Goal: Communication & Community: Answer question/provide support

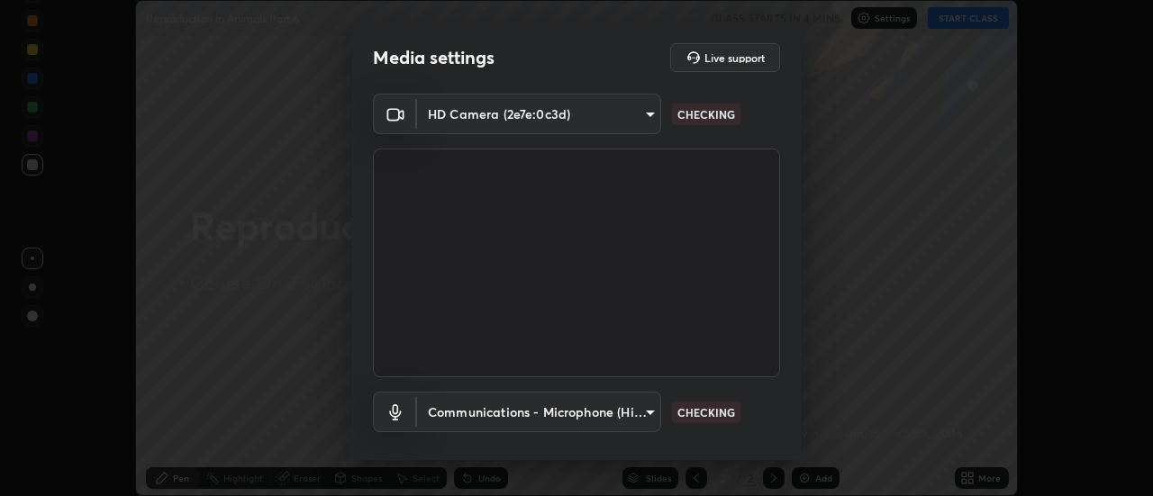
scroll to position [496, 1153]
click at [586, 414] on body "Erase all Reproduction in Animals Part 6 CLASS STARTS IN 3 MINS Settings START …" at bounding box center [576, 248] width 1153 height 496
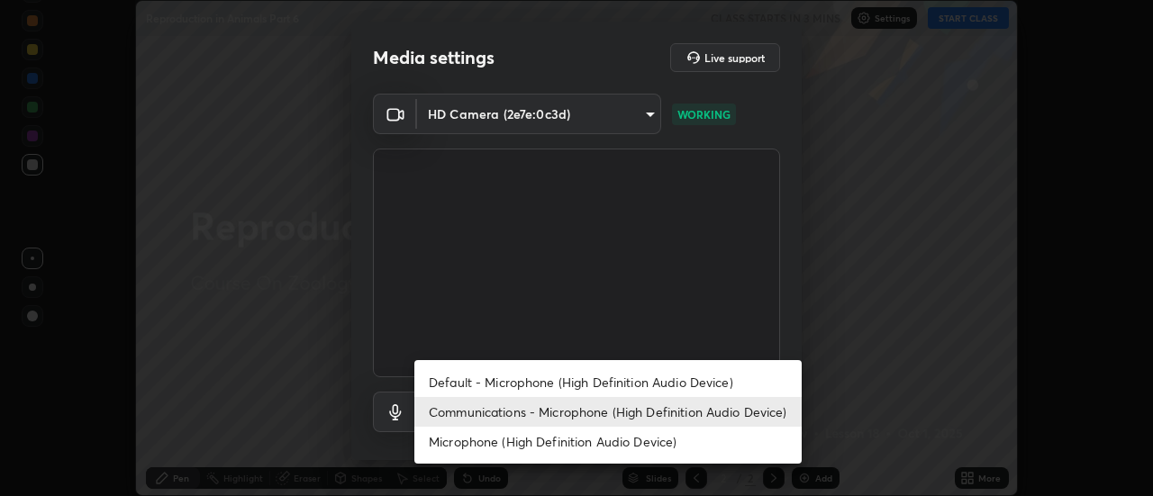
click at [563, 384] on li "Default - Microphone (High Definition Audio Device)" at bounding box center [607, 383] width 387 height 30
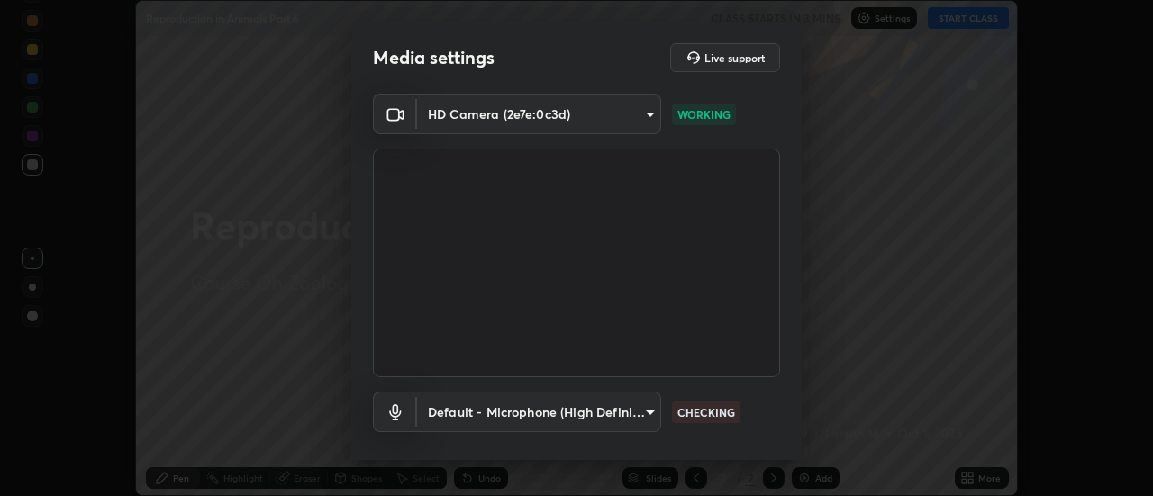
scroll to position [95, 0]
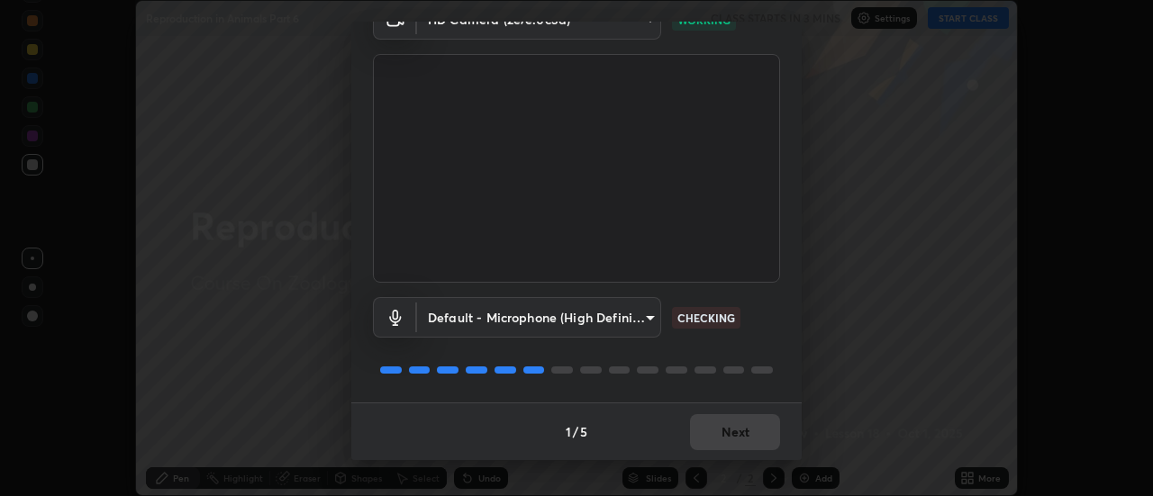
click at [606, 316] on body "Erase all Reproduction in Animals Part 6 CLASS STARTS IN 3 MINS Settings START …" at bounding box center [576, 248] width 1153 height 496
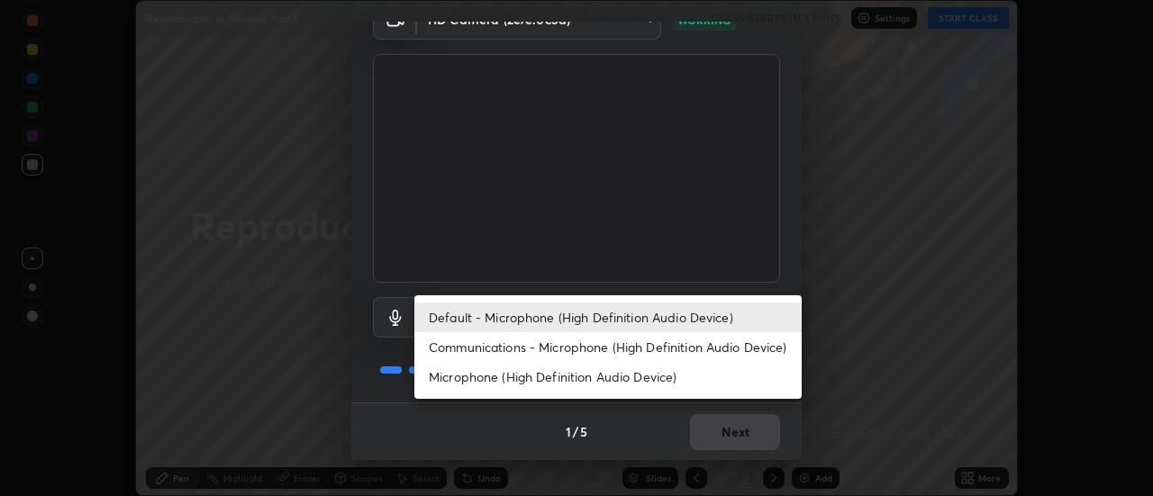
click at [575, 347] on li "Communications - Microphone (High Definition Audio Device)" at bounding box center [607, 347] width 387 height 30
type input "communications"
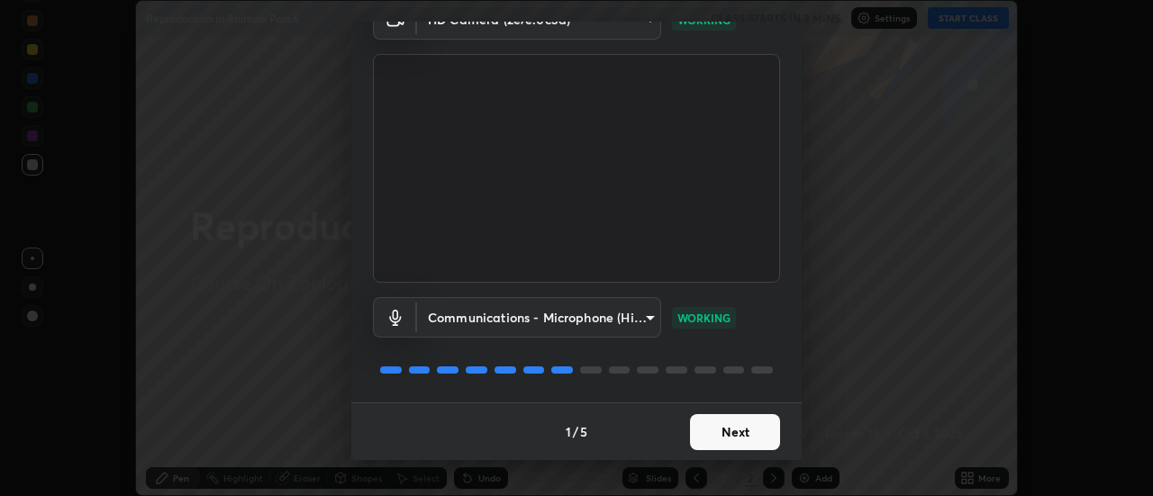
click at [743, 436] on button "Next" at bounding box center [735, 432] width 90 height 36
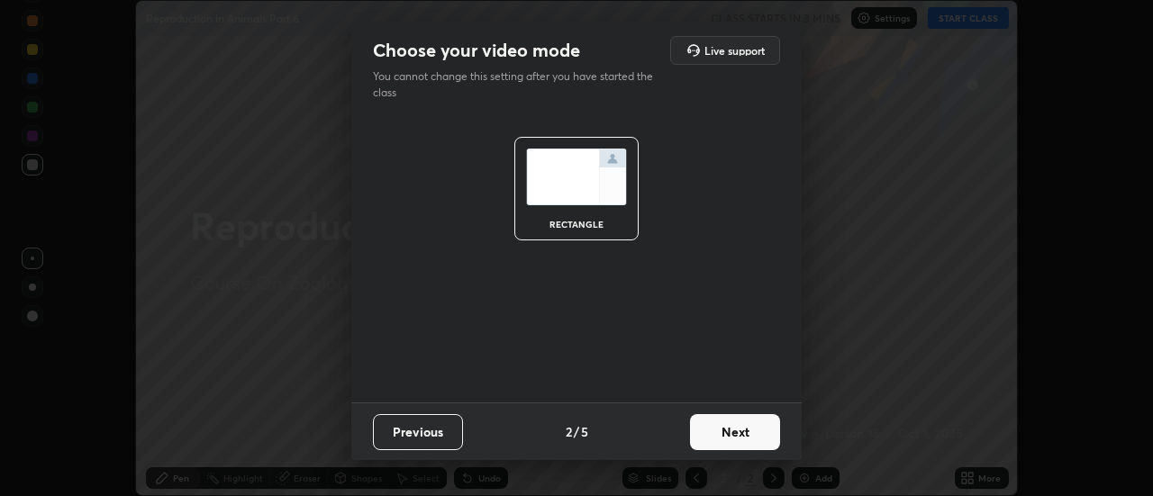
click at [743, 434] on button "Next" at bounding box center [735, 432] width 90 height 36
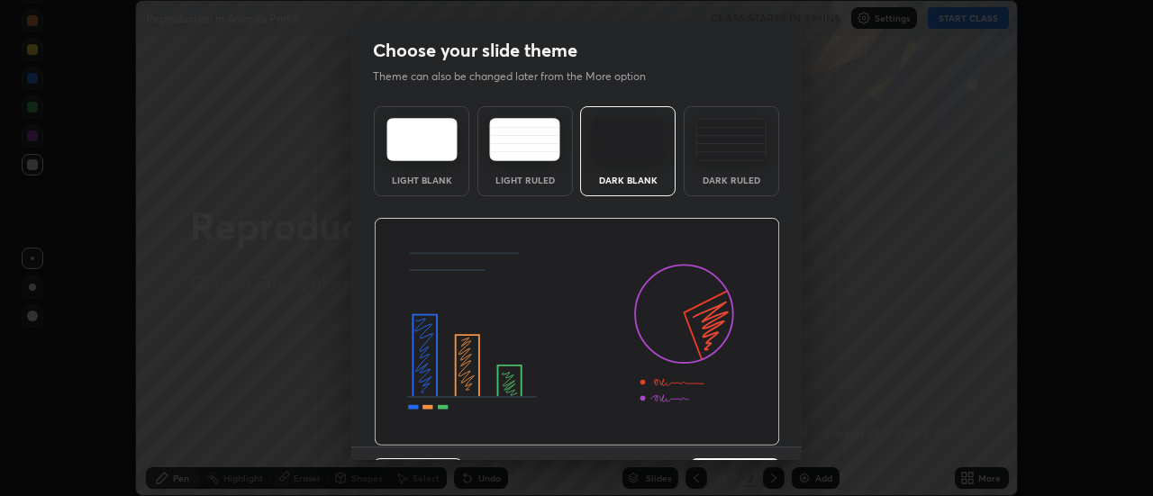
click at [745, 432] on img at bounding box center [577, 332] width 406 height 229
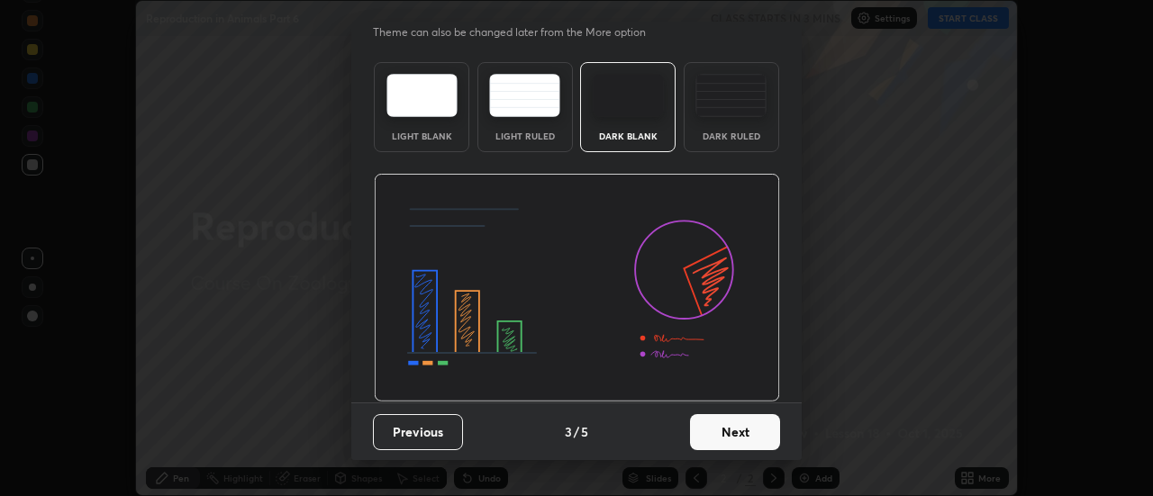
click at [752, 434] on button "Next" at bounding box center [735, 432] width 90 height 36
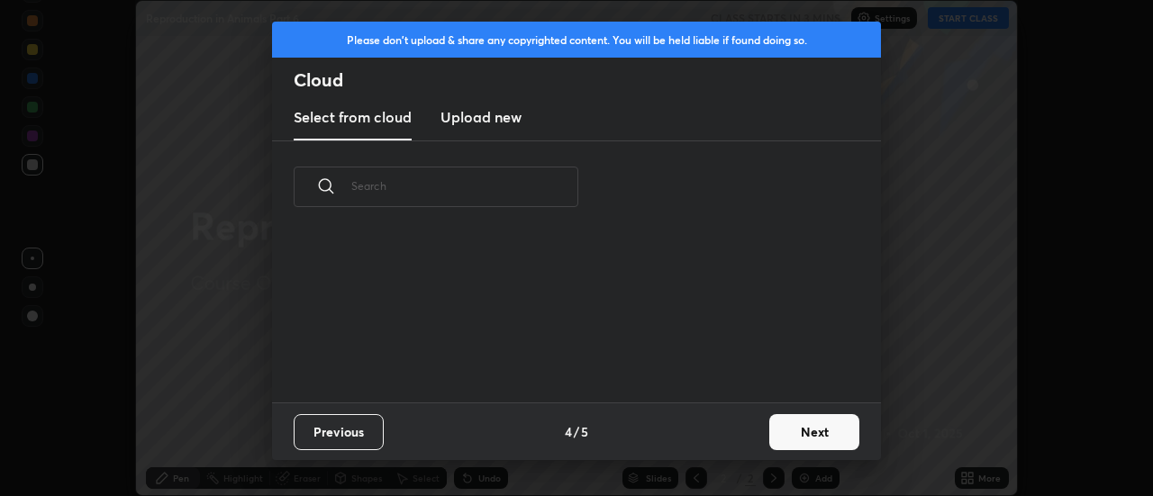
scroll to position [169, 578]
click at [807, 426] on button "Next" at bounding box center [814, 432] width 90 height 36
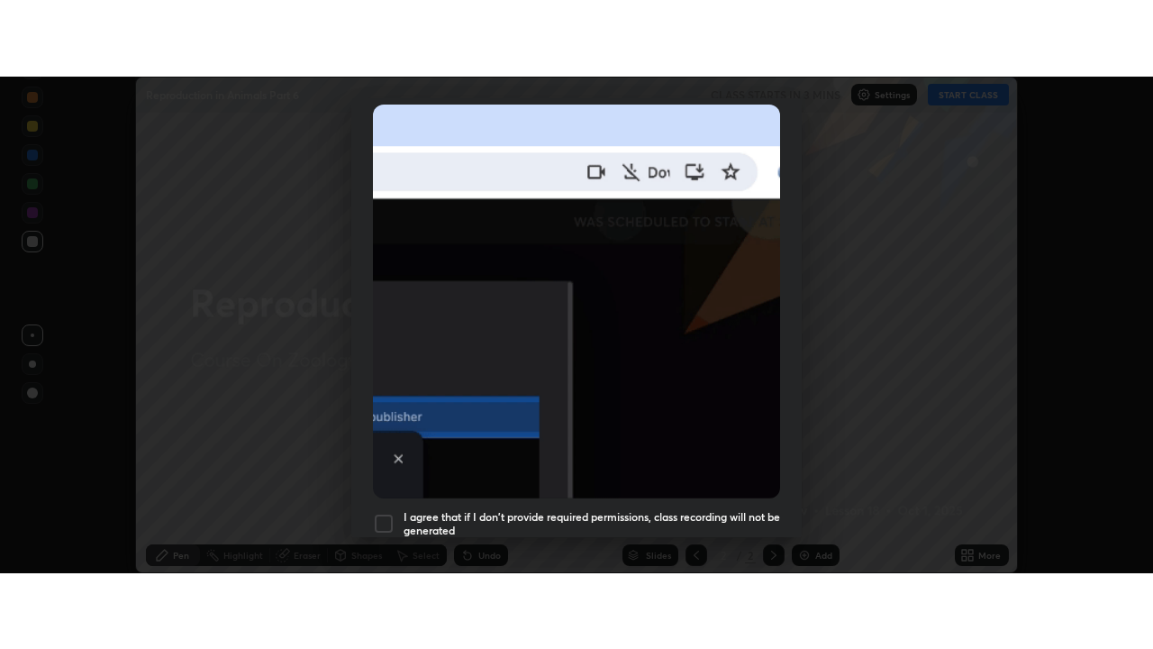
scroll to position [462, 0]
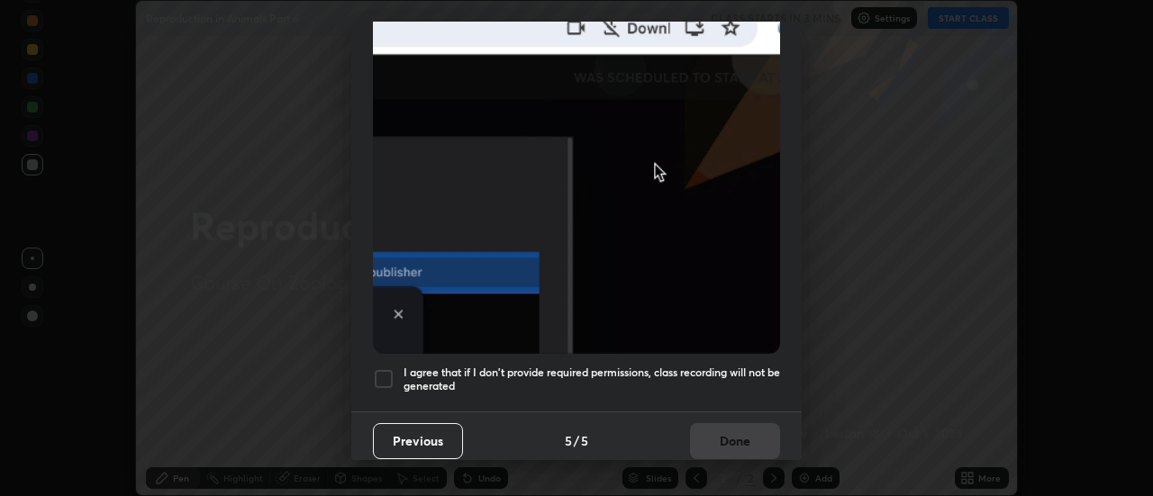
click at [764, 377] on h5 "I agree that if I don't provide required permissions, class recording will not …" at bounding box center [592, 380] width 377 height 28
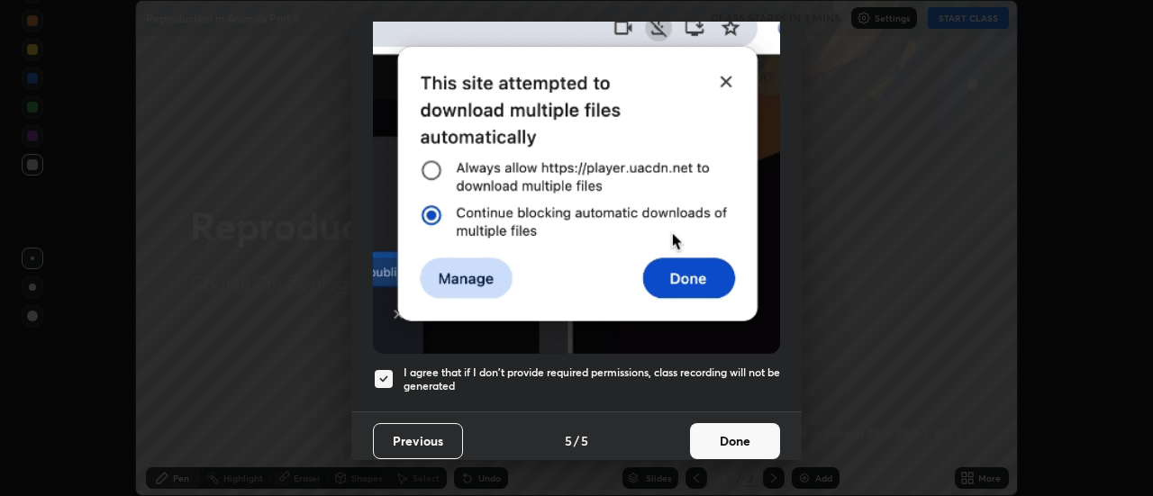
click at [754, 432] on button "Done" at bounding box center [735, 441] width 90 height 36
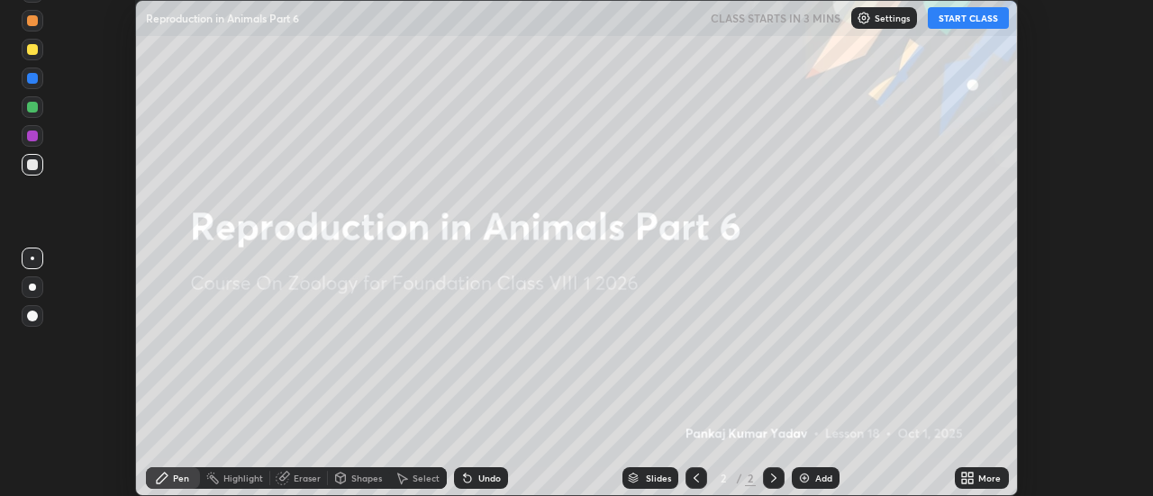
click at [963, 22] on button "START CLASS" at bounding box center [968, 18] width 81 height 22
click at [965, 481] on icon at bounding box center [964, 481] width 5 height 5
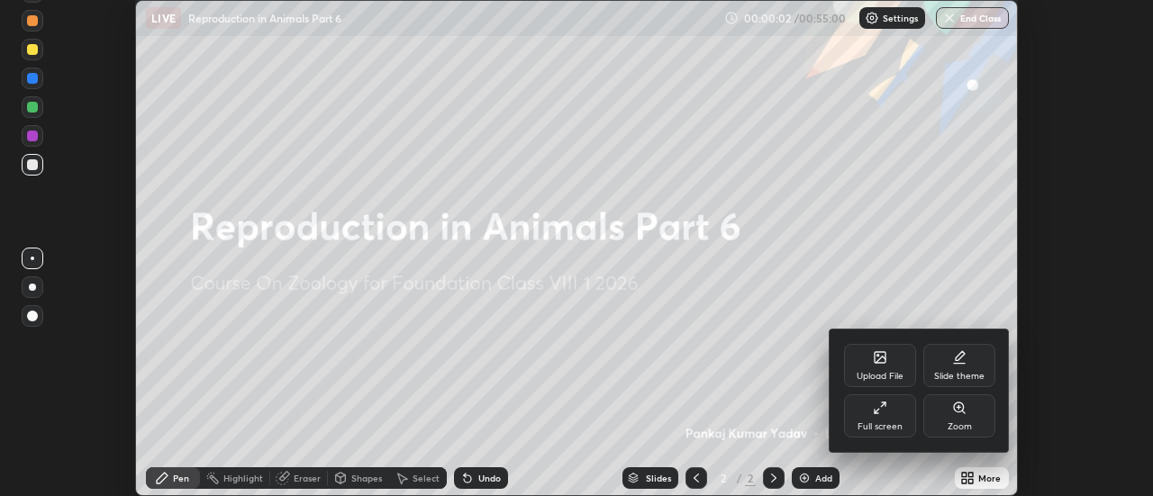
click at [904, 423] on div "Full screen" at bounding box center [880, 416] width 72 height 43
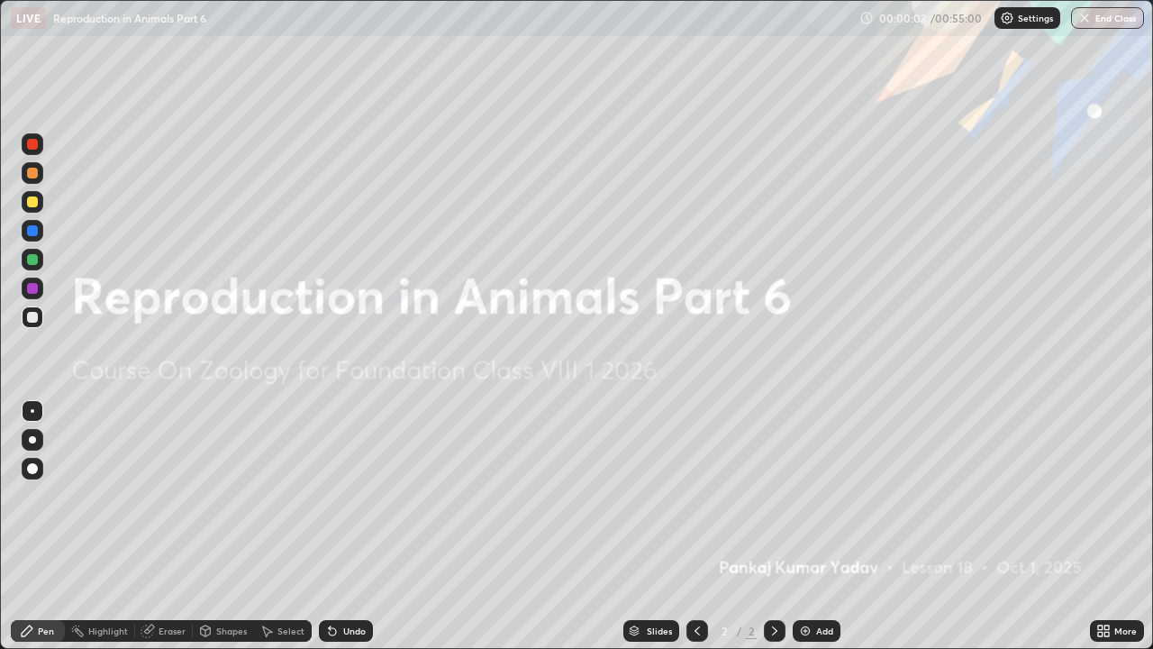
scroll to position [649, 1153]
click at [1106, 495] on icon at bounding box center [1106, 627] width 5 height 5
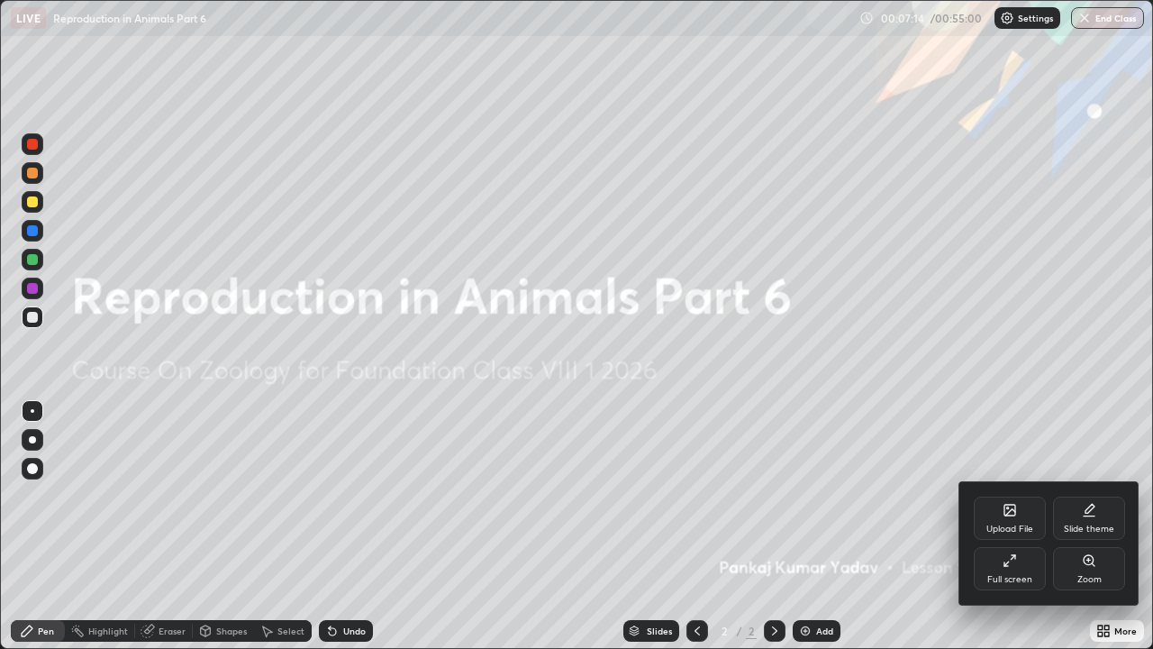
click at [1024, 495] on div "Upload File" at bounding box center [1010, 517] width 72 height 43
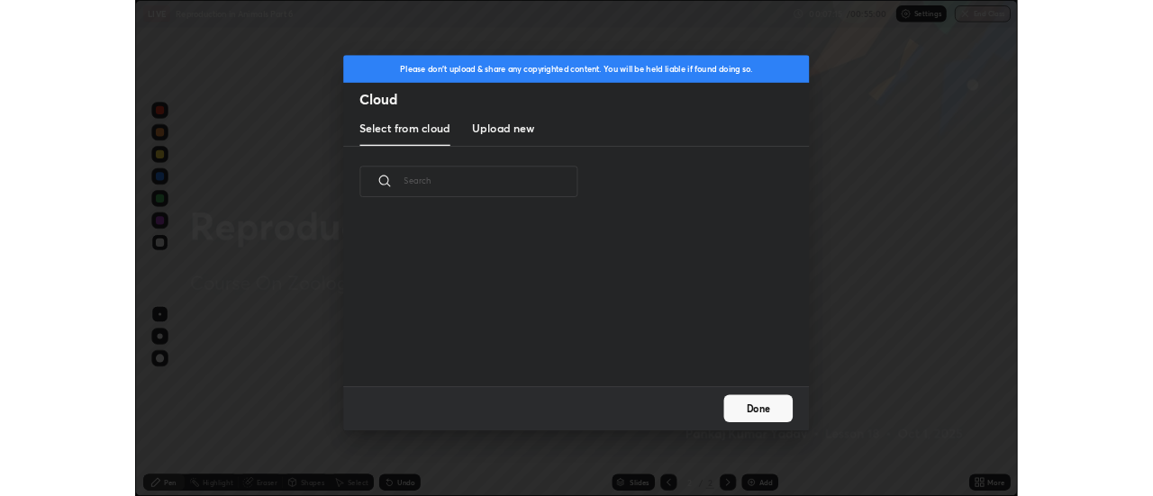
scroll to position [222, 578]
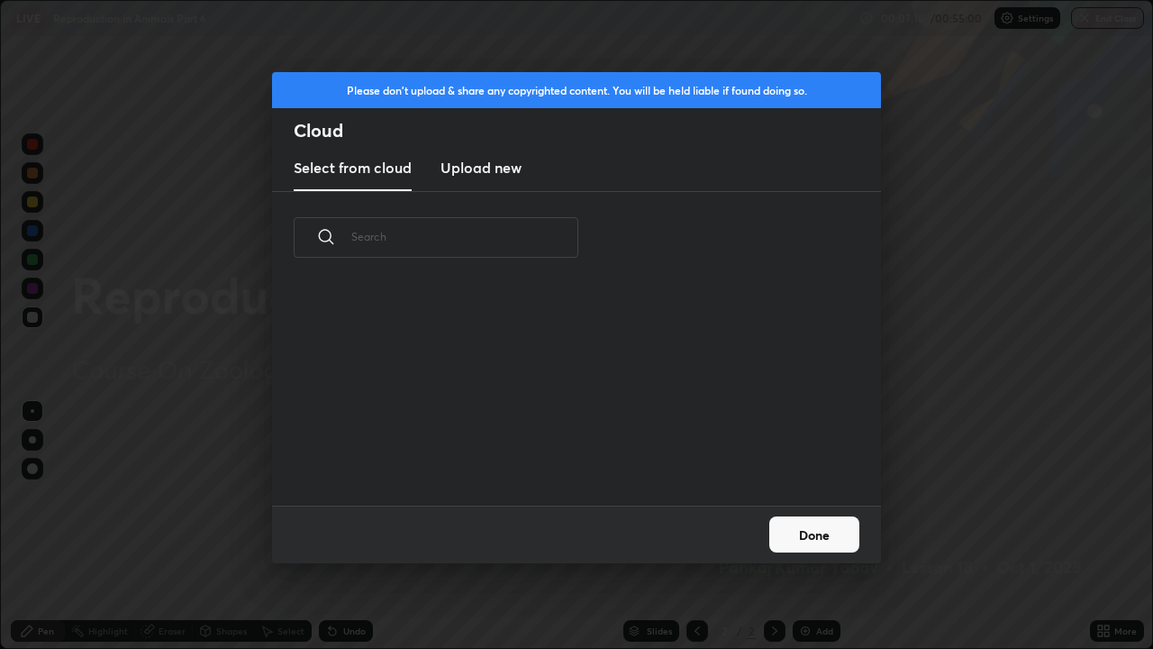
click at [499, 173] on h3 "Upload new" at bounding box center [481, 168] width 81 height 22
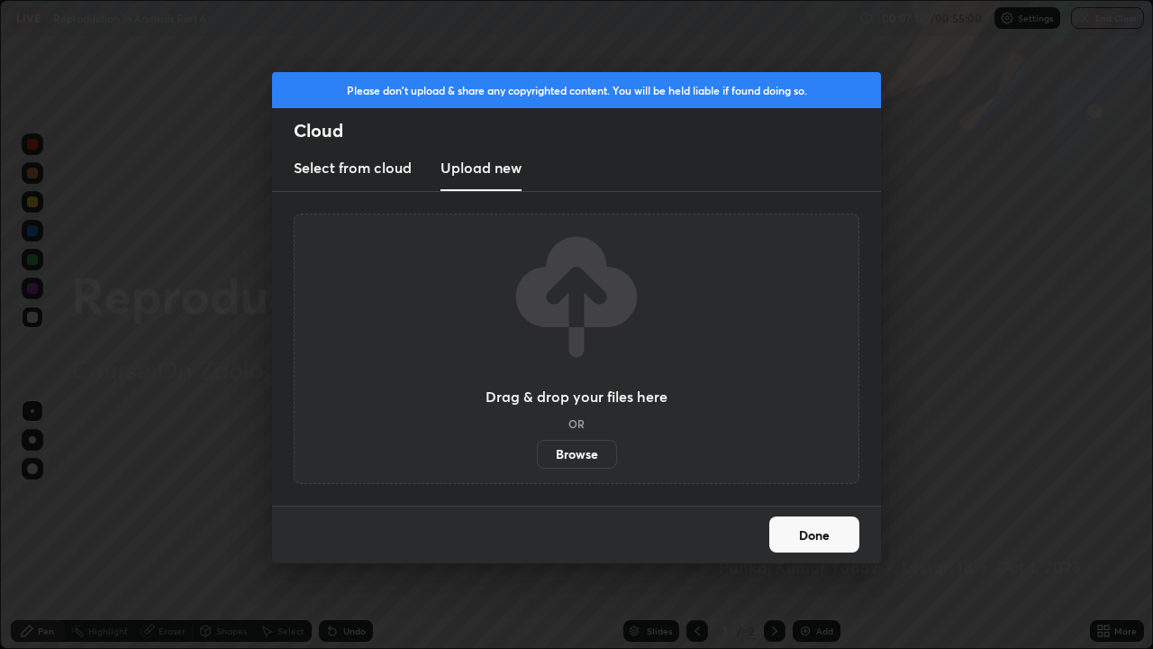
click at [564, 443] on label "Browse" at bounding box center [577, 454] width 80 height 29
click at [537, 443] on input "Browse" at bounding box center [537, 454] width 0 height 29
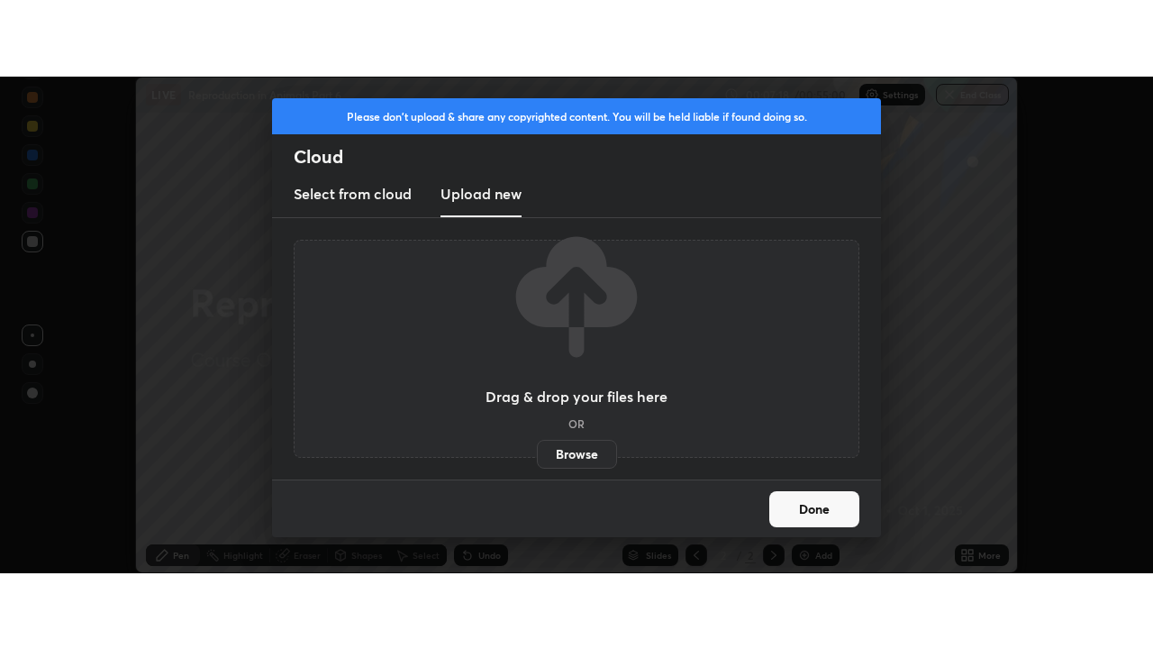
scroll to position [89593, 88936]
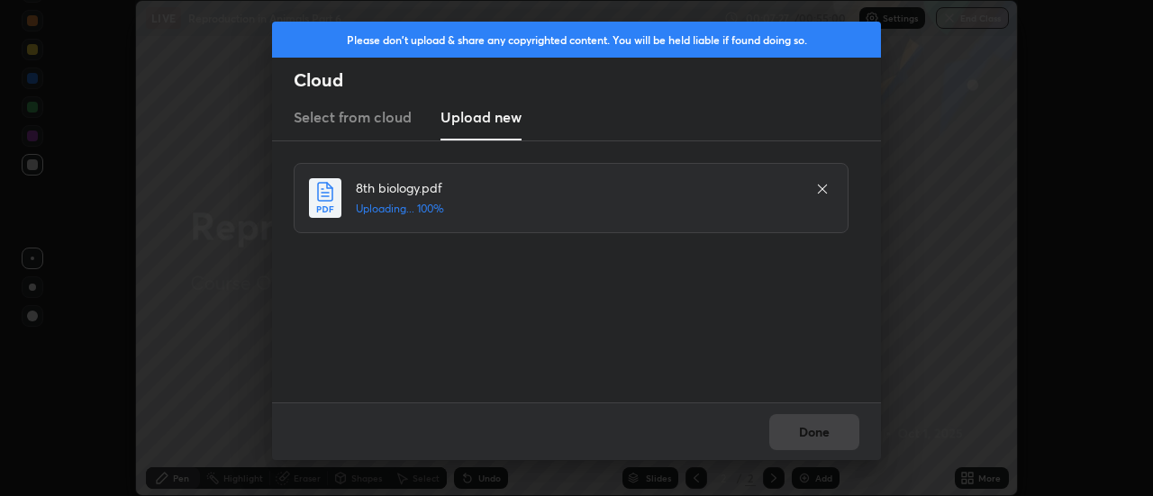
click at [790, 430] on div "Done" at bounding box center [576, 432] width 609 height 58
click at [799, 429] on button "Done" at bounding box center [814, 432] width 90 height 36
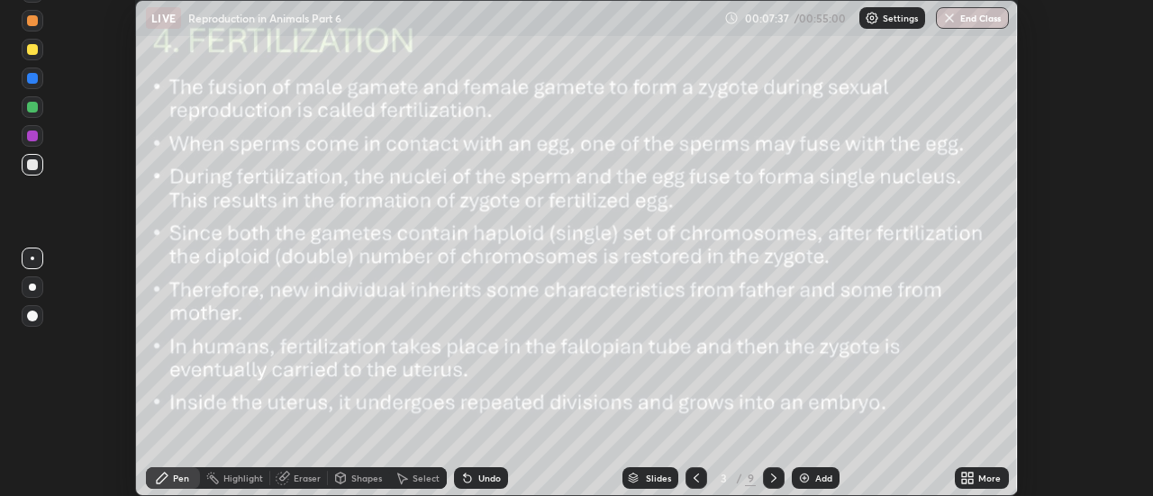
click at [966, 477] on icon at bounding box center [964, 475] width 5 height 5
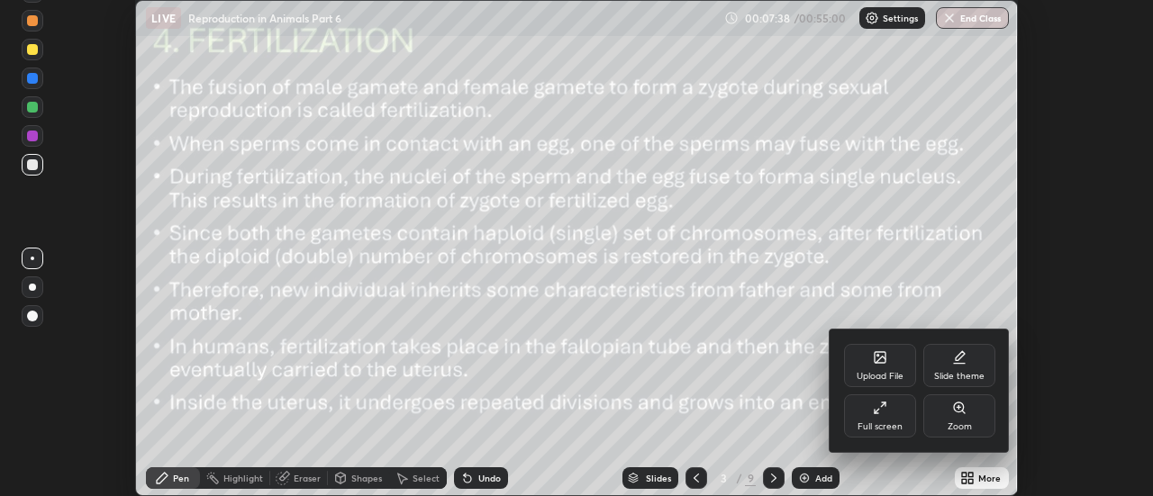
click at [902, 417] on div "Full screen" at bounding box center [880, 416] width 72 height 43
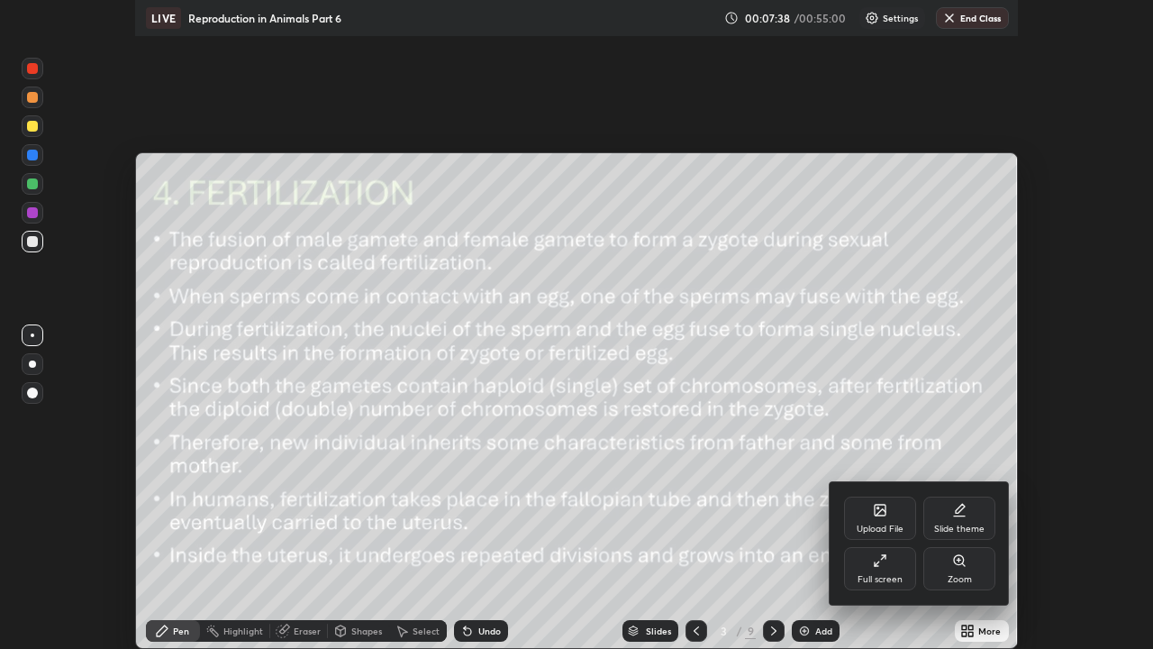
scroll to position [649, 1153]
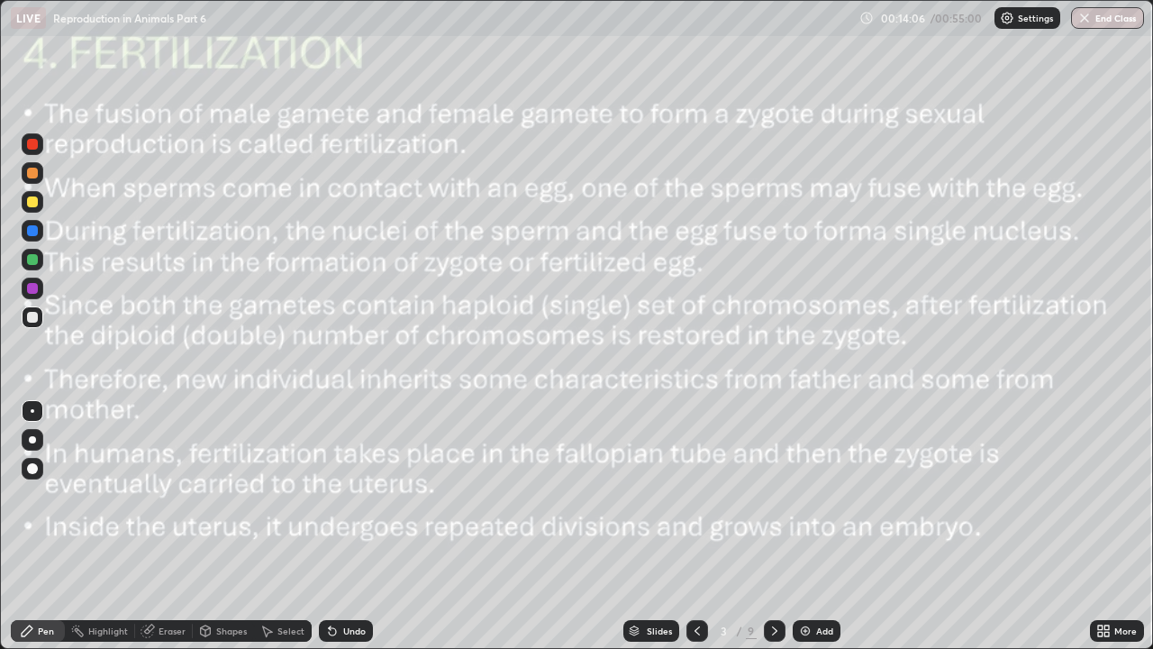
click at [33, 144] on div at bounding box center [32, 144] width 11 height 11
click at [798, 495] on img at bounding box center [805, 630] width 14 height 14
click at [33, 261] on div at bounding box center [32, 259] width 11 height 11
click at [695, 495] on icon at bounding box center [696, 630] width 14 height 14
click at [774, 495] on icon at bounding box center [775, 630] width 14 height 14
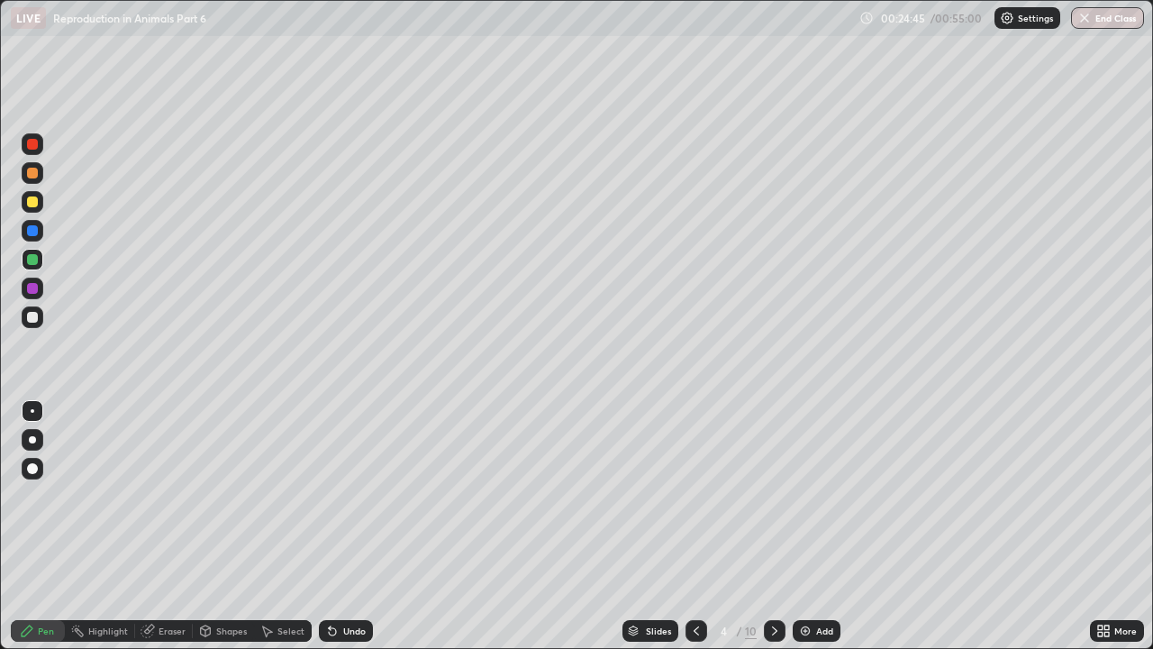
click at [764, 495] on div at bounding box center [775, 631] width 22 height 22
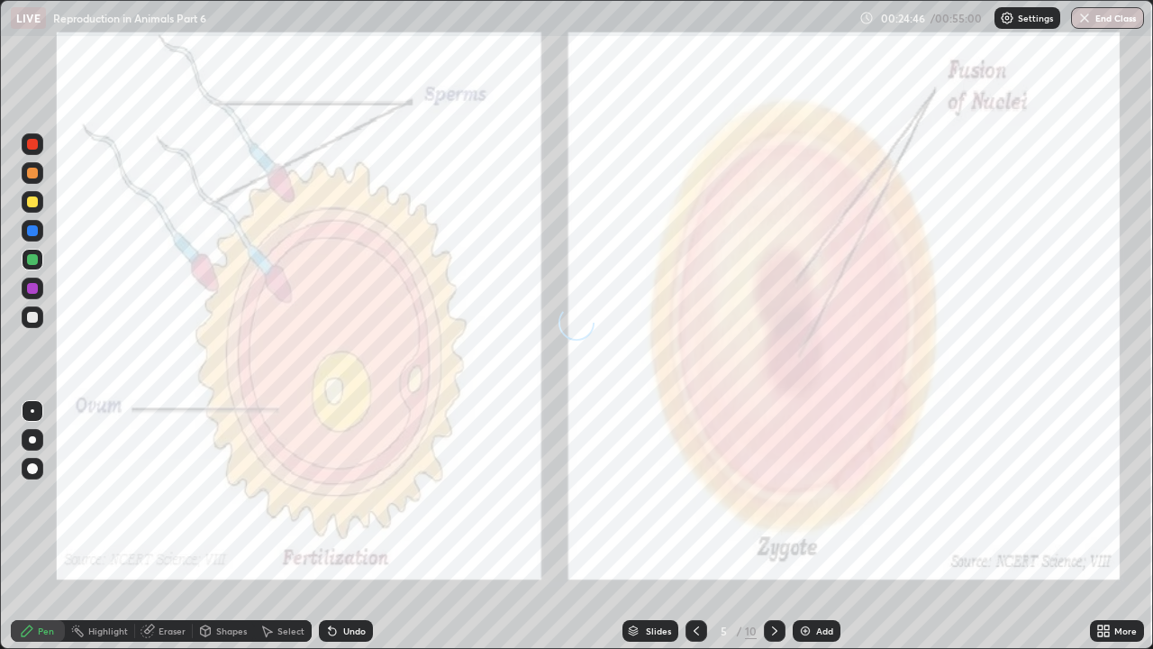
click at [695, 495] on icon at bounding box center [696, 630] width 14 height 14
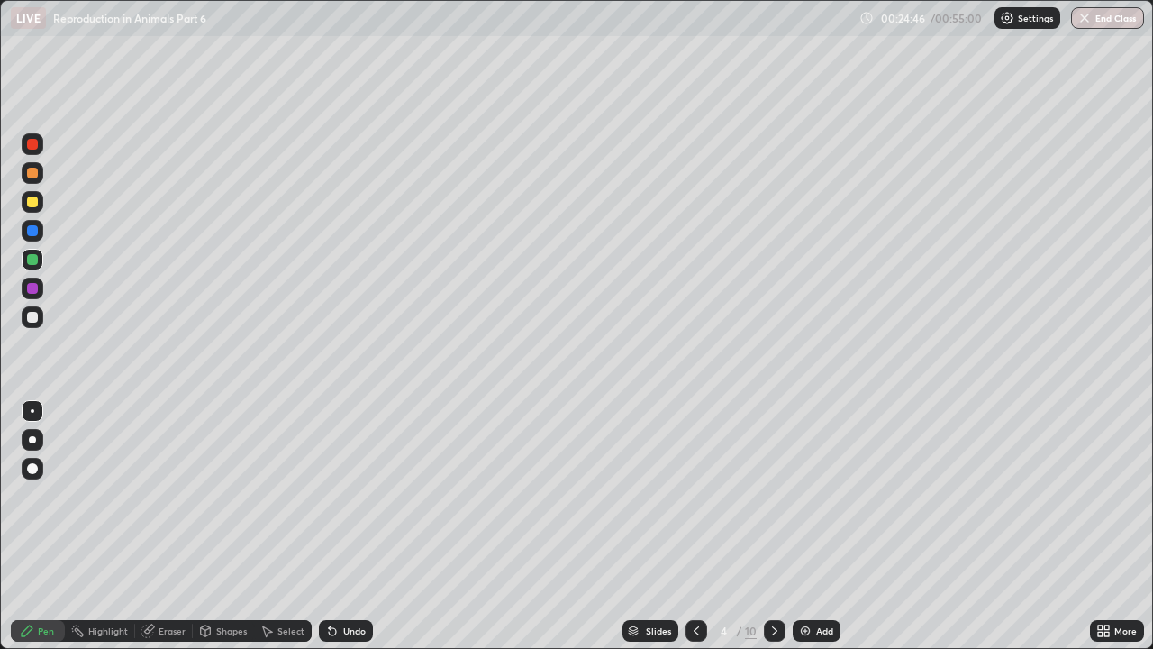
click at [697, 495] on icon at bounding box center [696, 630] width 14 height 14
click at [773, 495] on icon at bounding box center [775, 630] width 14 height 14
click at [773, 495] on div at bounding box center [775, 631] width 22 height 22
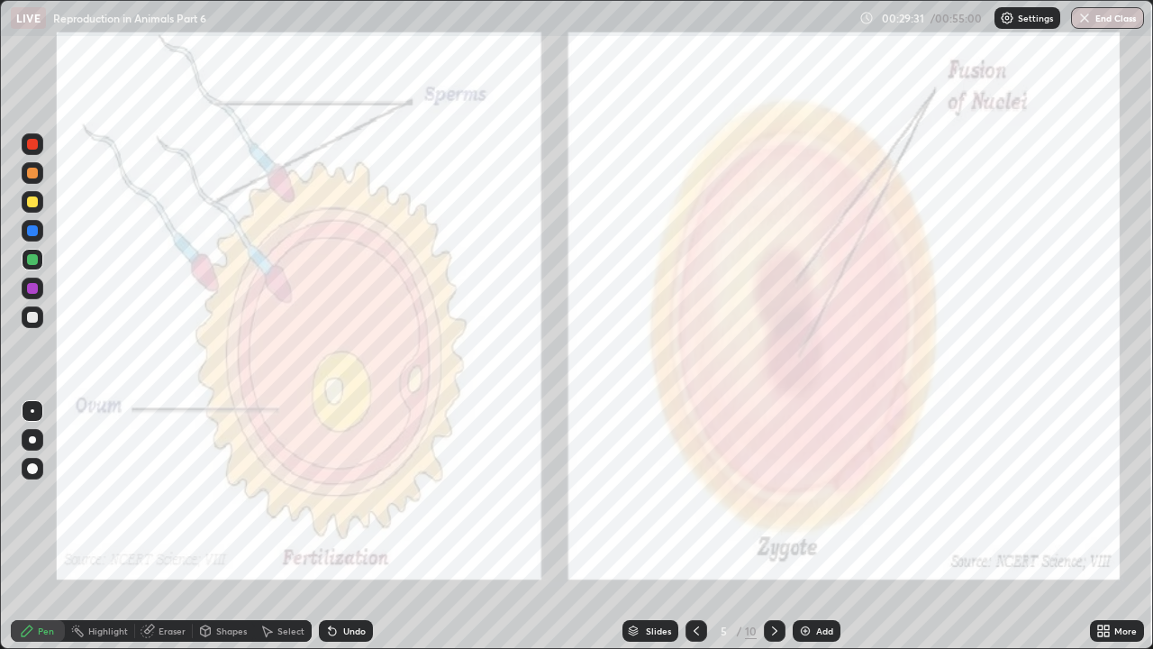
click at [765, 495] on div at bounding box center [775, 631] width 22 height 36
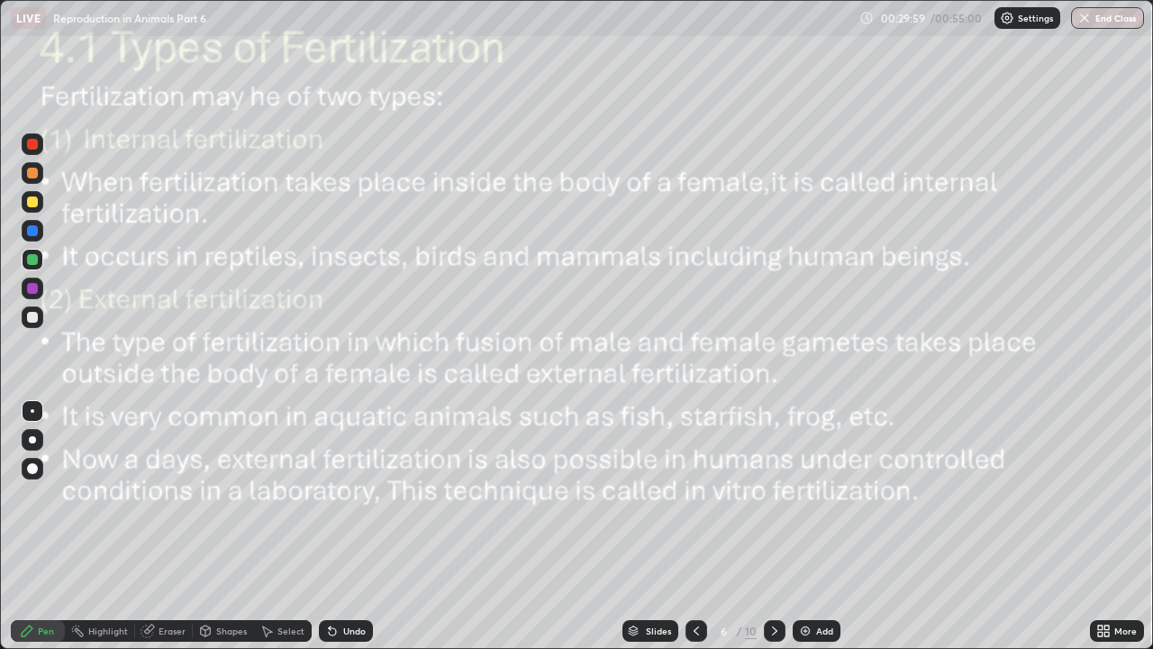
click at [695, 495] on icon at bounding box center [696, 630] width 14 height 14
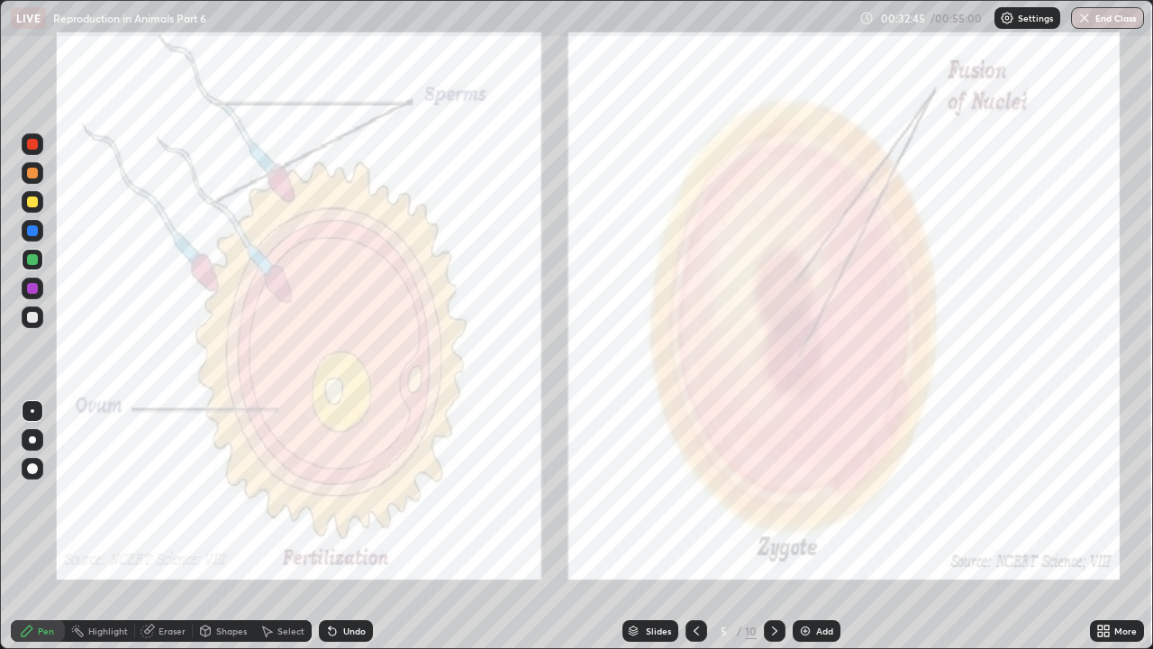
click at [781, 495] on div at bounding box center [775, 631] width 22 height 22
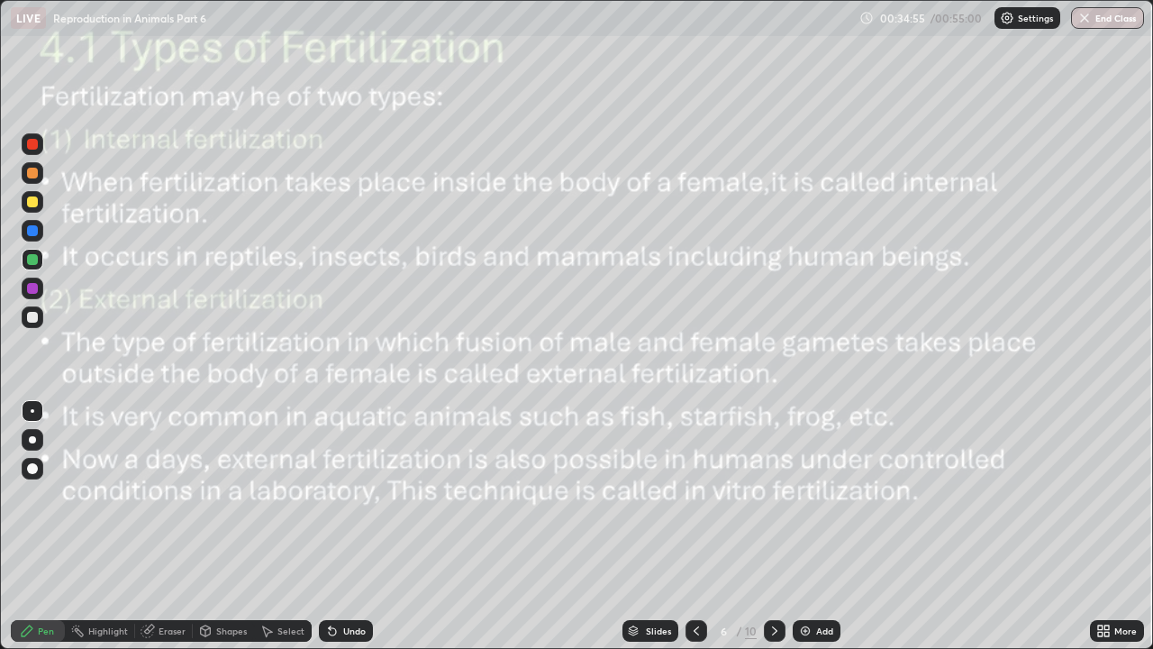
click at [40, 353] on div "Erase all" at bounding box center [32, 324] width 43 height 577
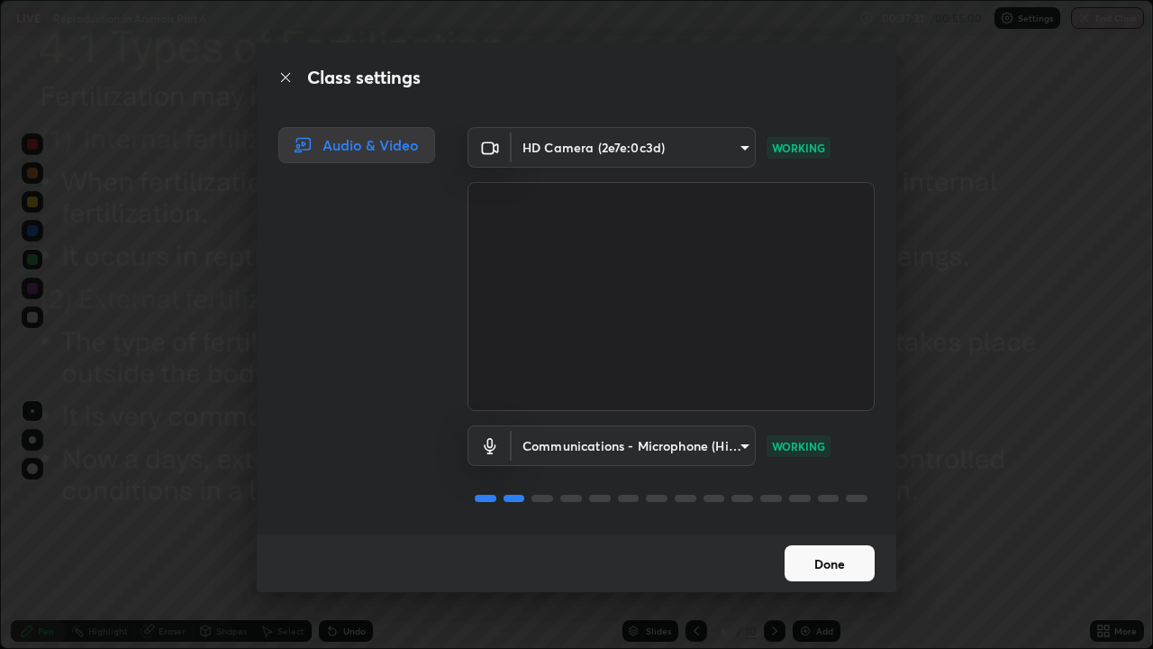
click at [820, 495] on button "Done" at bounding box center [830, 563] width 90 height 36
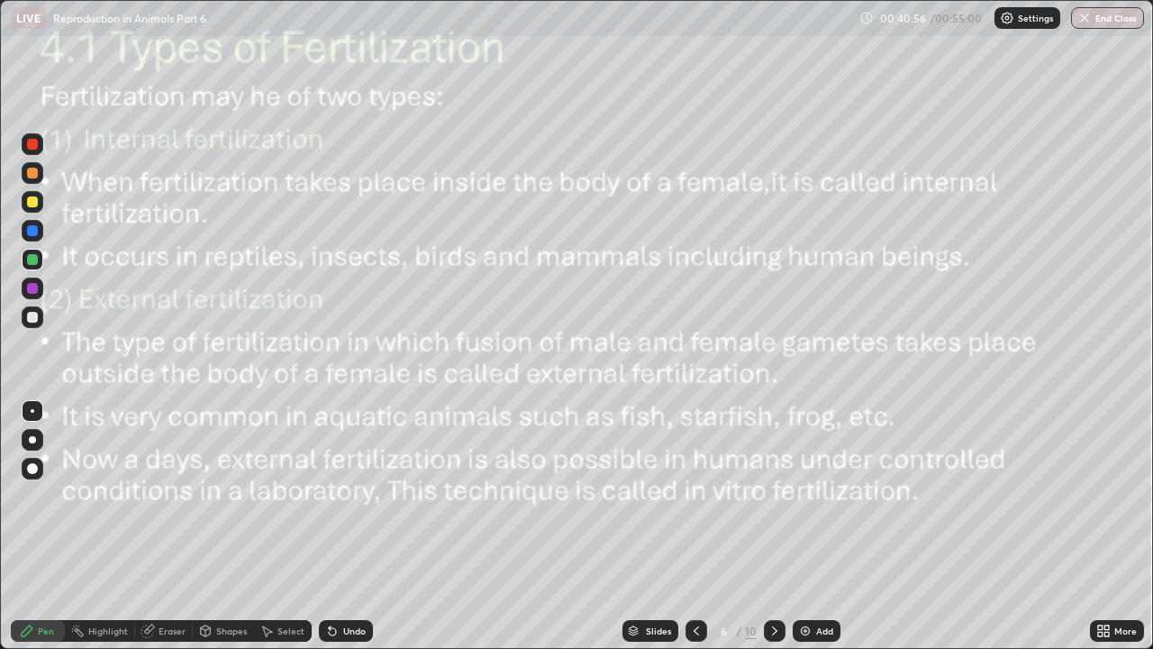
click at [776, 495] on icon at bounding box center [775, 630] width 14 height 14
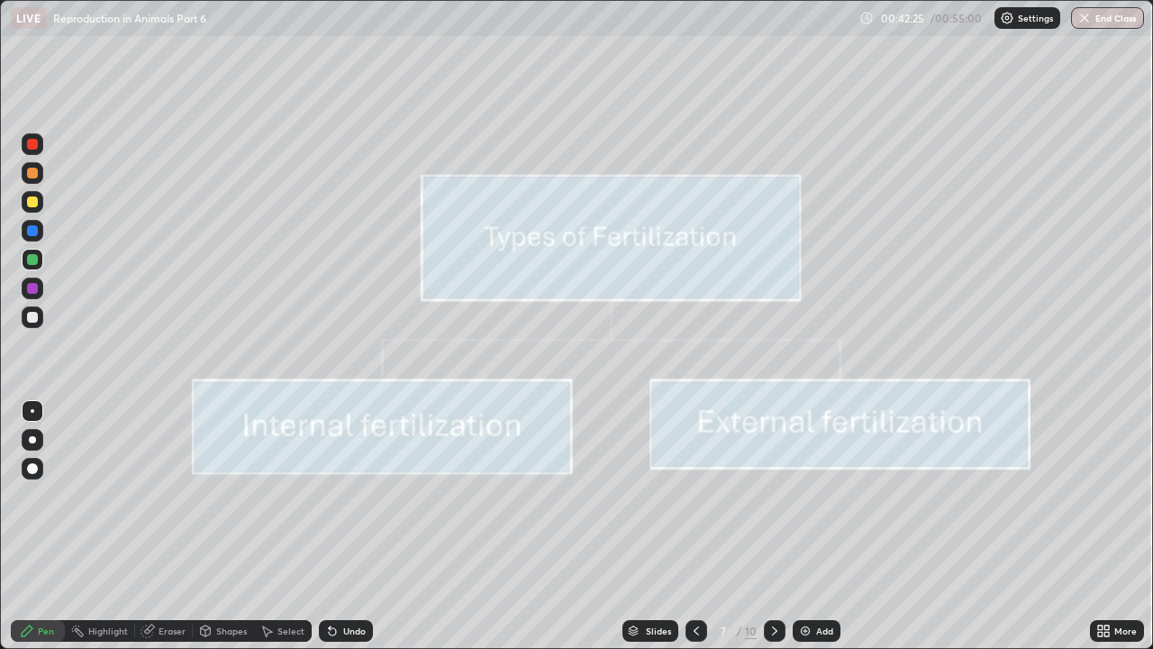
click at [773, 495] on icon at bounding box center [775, 630] width 14 height 14
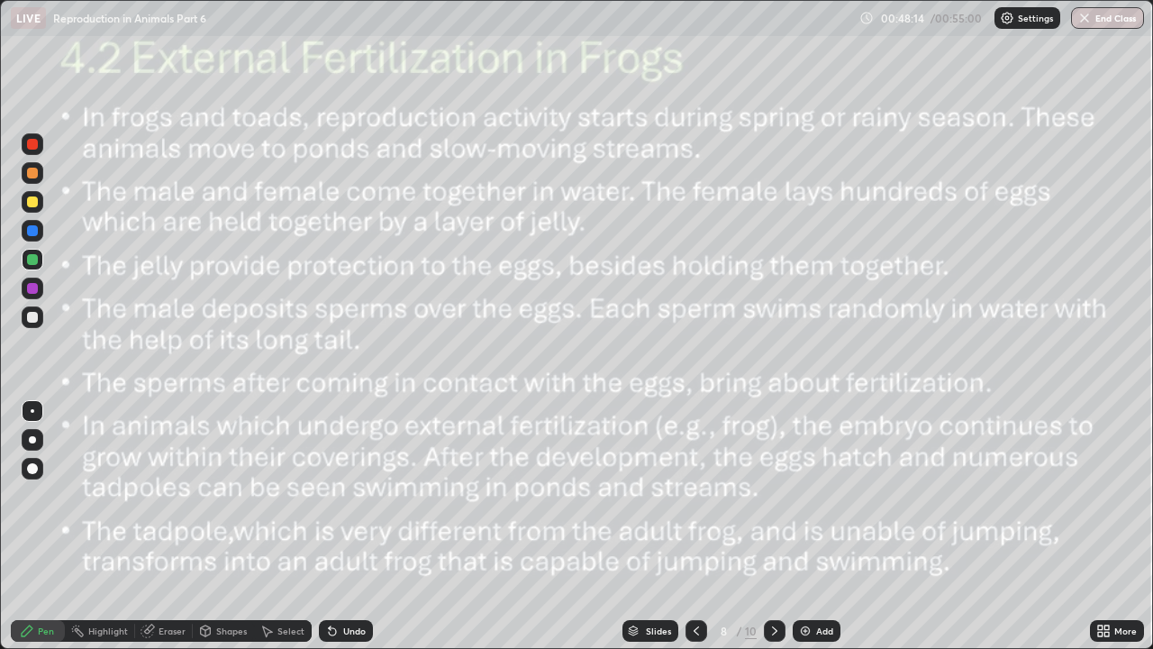
click at [704, 495] on div at bounding box center [697, 631] width 22 height 22
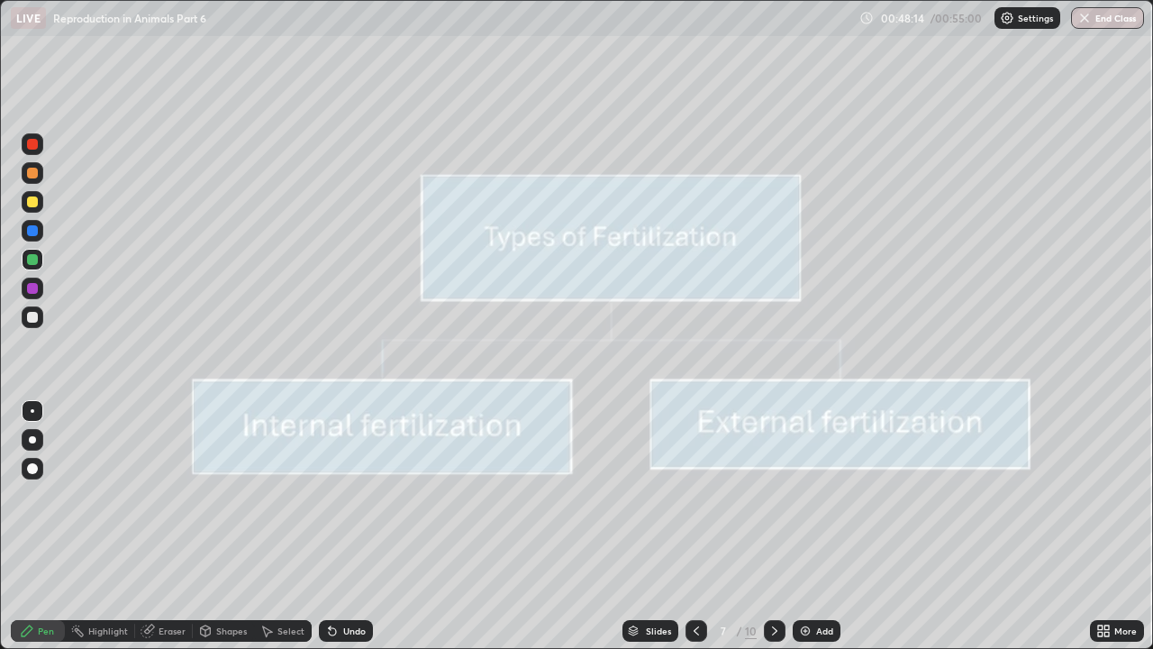
click at [695, 495] on icon at bounding box center [696, 630] width 14 height 14
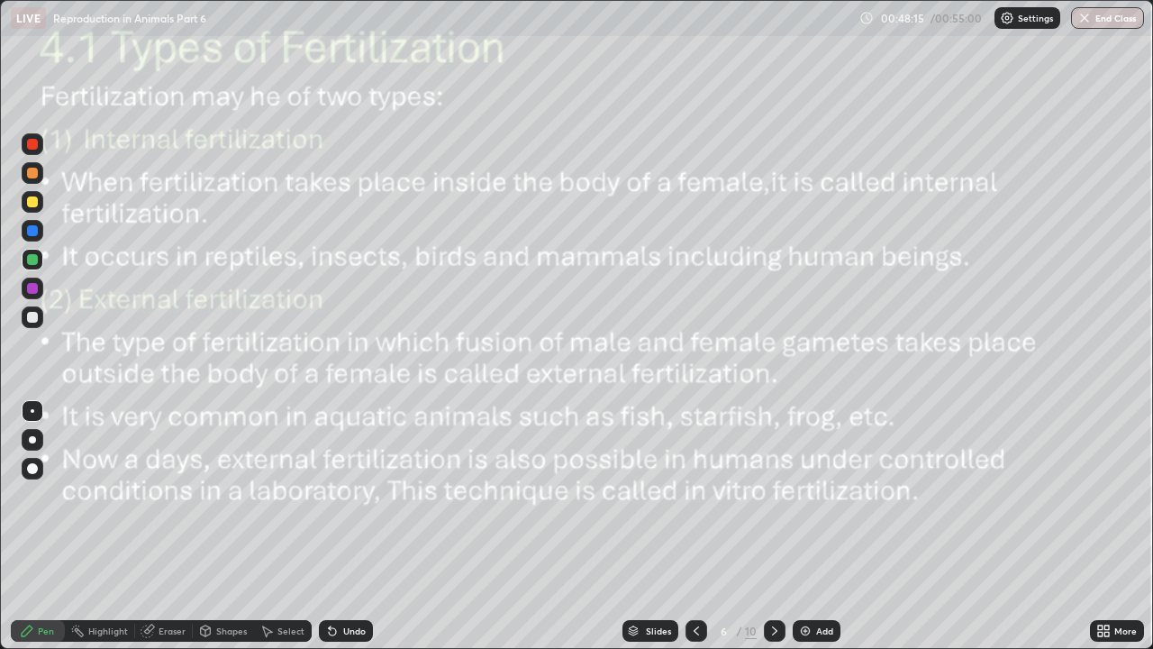
click at [690, 495] on div at bounding box center [697, 631] width 22 height 36
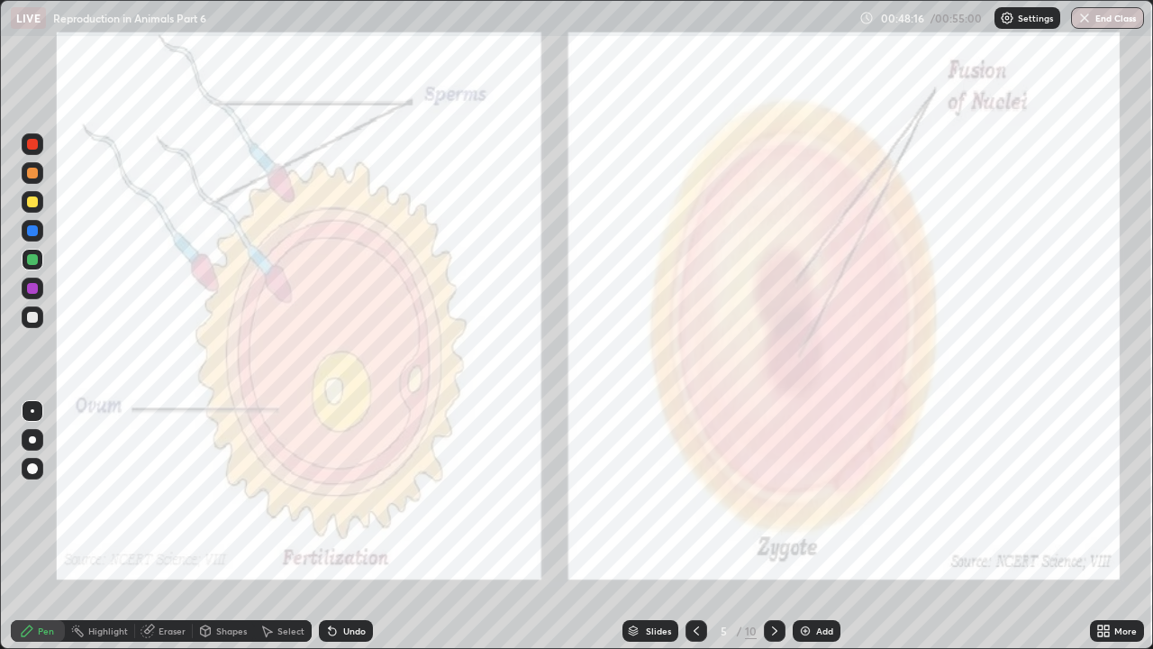
click at [673, 495] on div "Slides" at bounding box center [651, 631] width 56 height 22
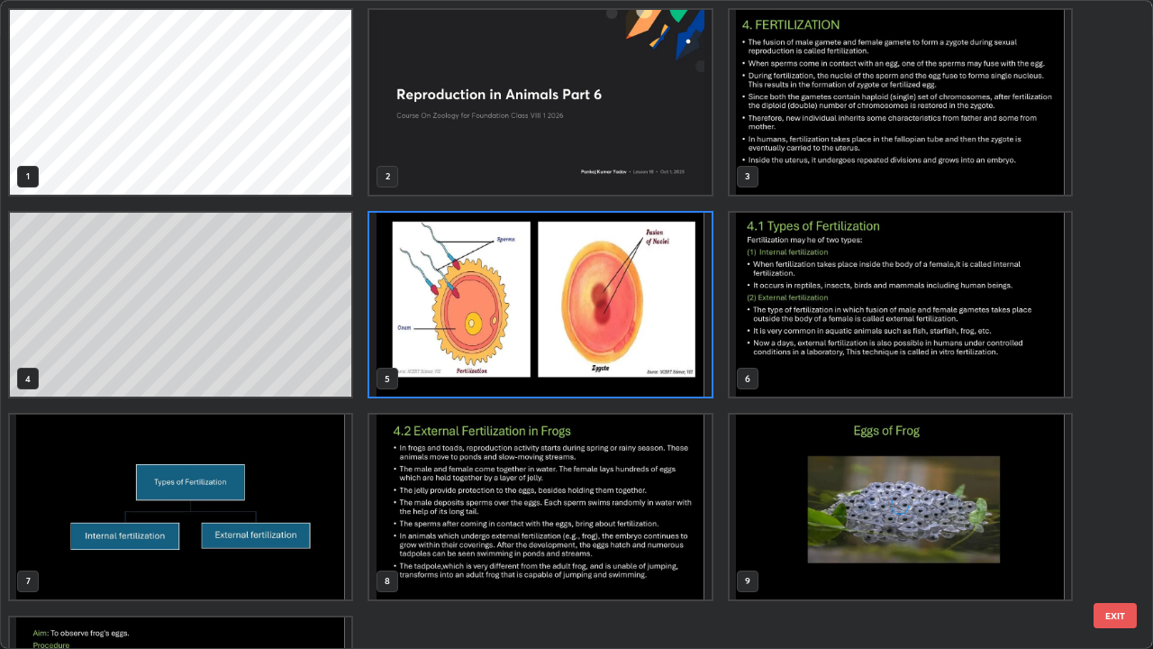
scroll to position [641, 1142]
click at [755, 151] on img "grid" at bounding box center [900, 102] width 341 height 185
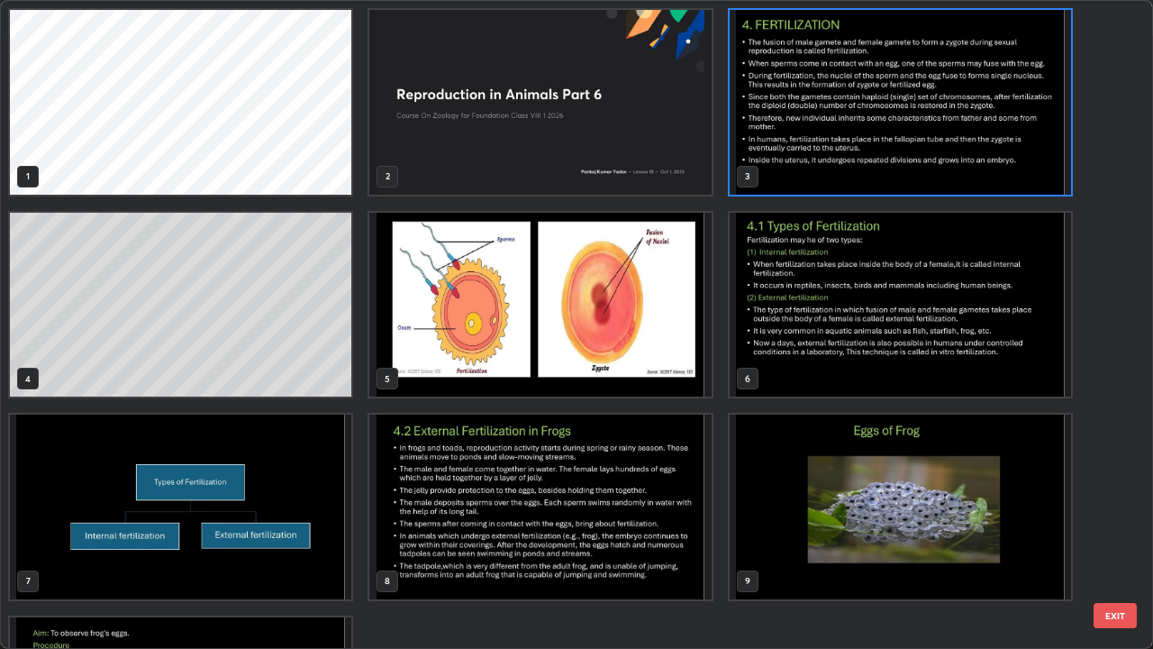
click at [777, 184] on img "grid" at bounding box center [900, 102] width 341 height 185
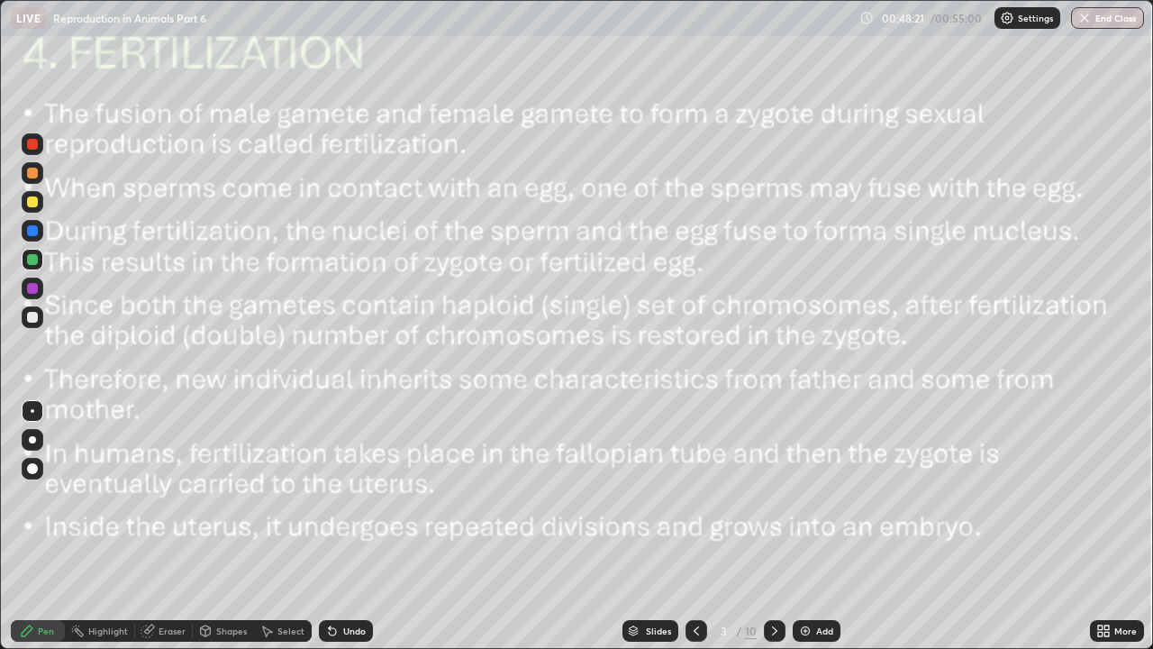
click at [777, 185] on img "grid" at bounding box center [900, 102] width 341 height 185
click at [770, 495] on icon at bounding box center [775, 630] width 14 height 14
click at [773, 495] on icon at bounding box center [775, 630] width 14 height 14
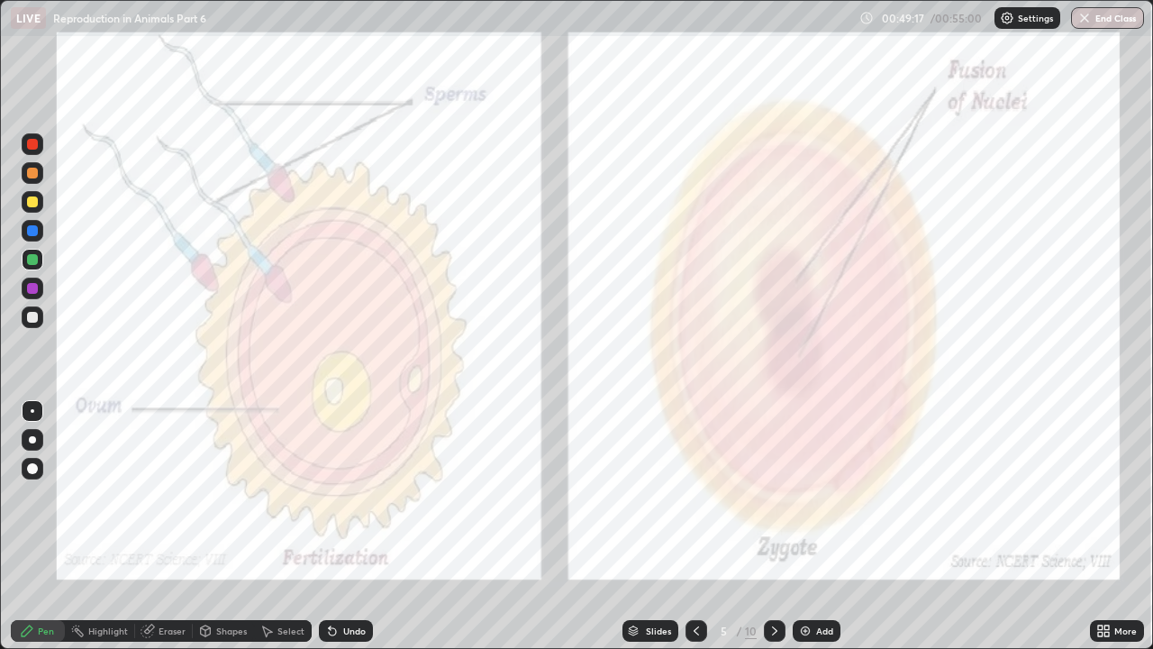
click at [768, 495] on icon at bounding box center [775, 630] width 14 height 14
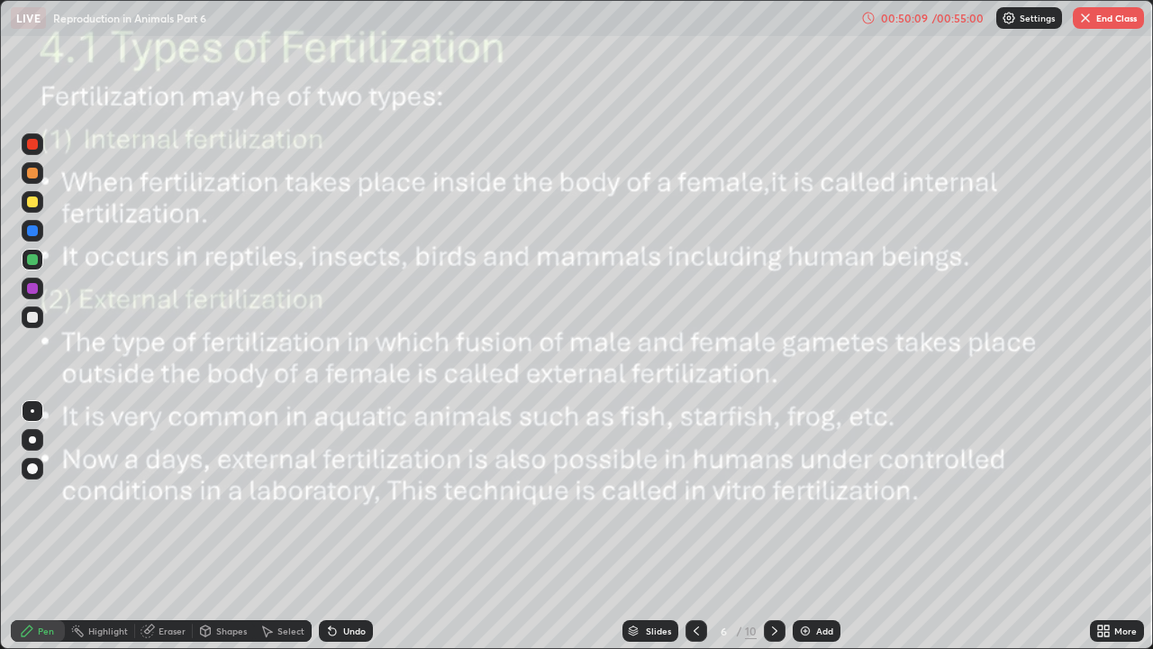
click at [1111, 23] on button "End Class" at bounding box center [1108, 18] width 71 height 22
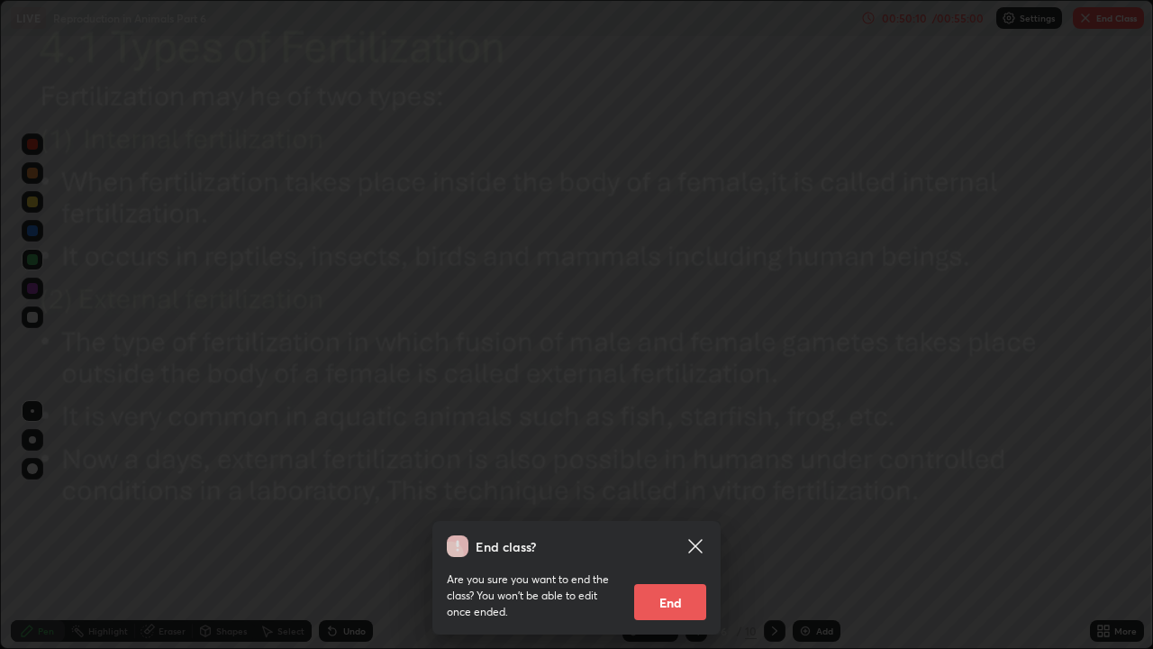
click at [682, 495] on button "End" at bounding box center [670, 602] width 72 height 36
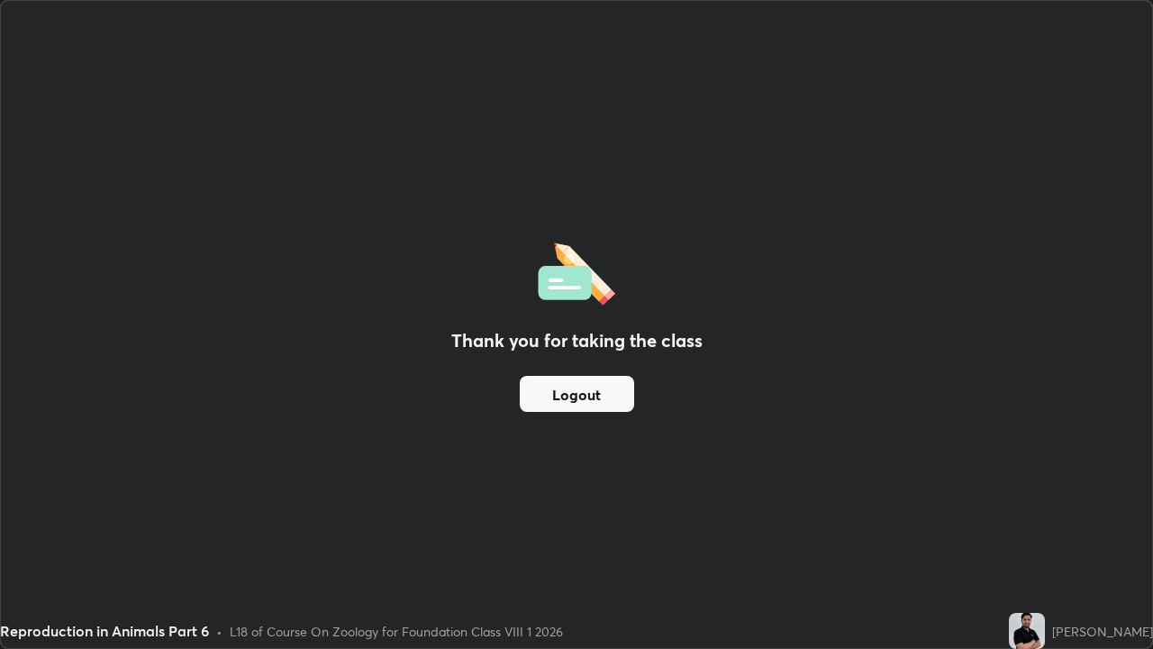
click at [605, 399] on button "Logout" at bounding box center [577, 394] width 114 height 36
click at [599, 398] on button "Logout" at bounding box center [577, 394] width 114 height 36
click at [589, 410] on button "Logout" at bounding box center [577, 394] width 114 height 36
